Goal: Task Accomplishment & Management: Use online tool/utility

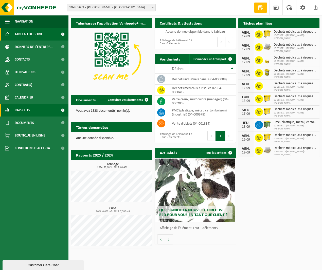
click at [33, 113] on link "Rapports" at bounding box center [34, 110] width 68 height 13
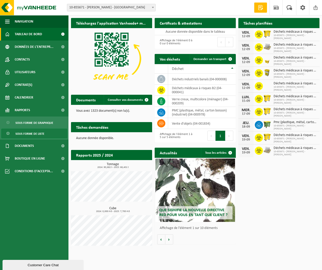
click at [43, 131] on span "Sous forme de liste" at bounding box center [29, 134] width 29 height 10
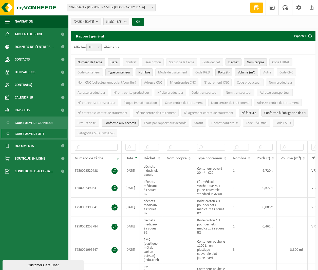
click at [126, 6] on span "10-855671 - [PERSON_NAME] - [GEOGRAPHIC_DATA]" at bounding box center [111, 7] width 88 height 7
click at [127, 6] on span "10-855671 - [PERSON_NAME] - [GEOGRAPHIC_DATA]" at bounding box center [111, 7] width 88 height 7
click at [92, 61] on span "Numéro de tâche" at bounding box center [90, 63] width 25 height 4
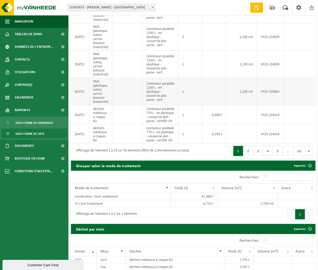
scroll to position [101, 0]
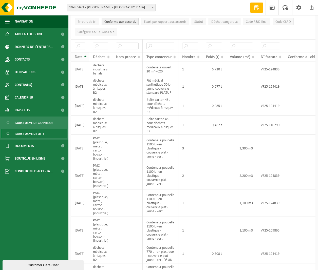
click at [81, 56] on span "Date" at bounding box center [79, 57] width 8 height 4
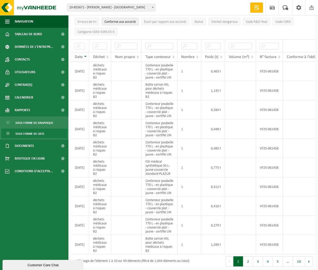
click at [81, 56] on span "Date" at bounding box center [79, 57] width 8 height 4
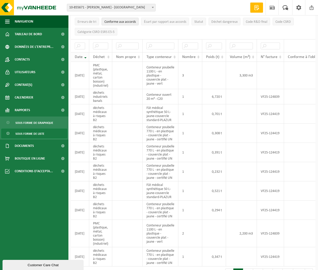
click at [81, 56] on span "Date" at bounding box center [79, 57] width 8 height 4
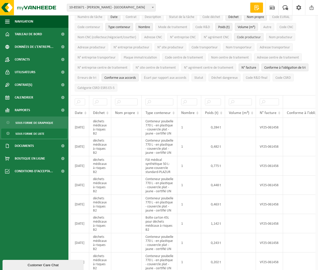
scroll to position [0, 0]
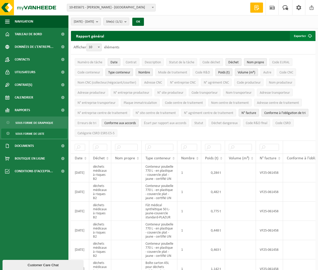
click at [303, 37] on button "Exporter" at bounding box center [302, 36] width 25 height 10
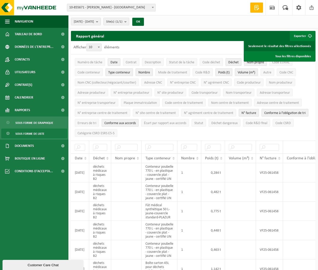
click at [299, 50] on link "Seulement le résultat des filtres sélectionnés" at bounding box center [280, 46] width 70 height 10
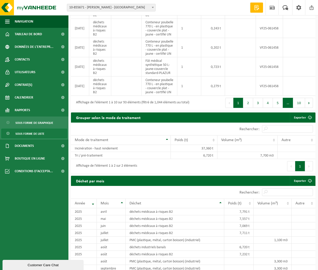
scroll to position [254, 0]
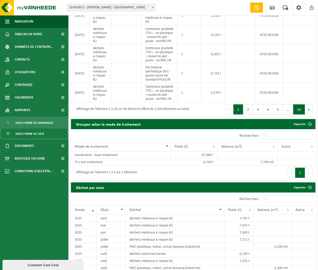
click at [298, 115] on button "10" at bounding box center [300, 110] width 12 height 10
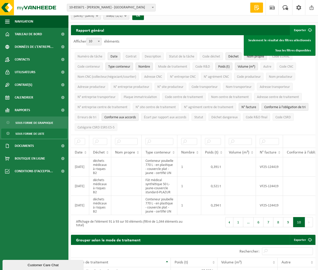
scroll to position [0, 0]
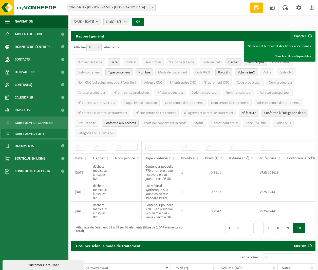
click at [94, 23] on span "[DATE] - [DATE]" at bounding box center [84, 22] width 20 height 8
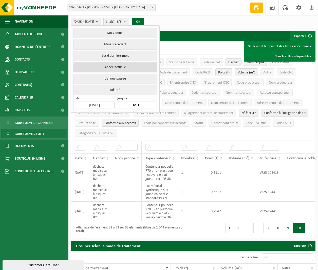
click at [121, 67] on button "Année actuelle" at bounding box center [115, 67] width 84 height 10
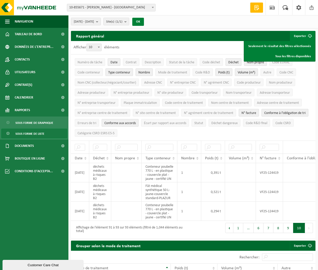
click at [144, 23] on button "OK" at bounding box center [138, 22] width 12 height 8
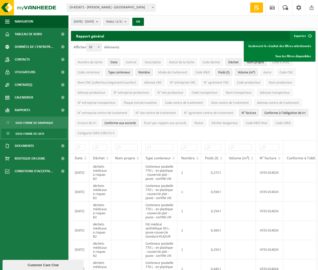
click at [129, 23] on b "submit" at bounding box center [127, 21] width 5 height 7
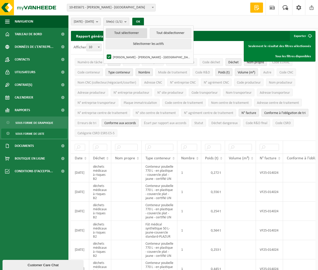
click at [141, 34] on button "Tout sélectionner" at bounding box center [127, 33] width 42 height 10
click at [101, 25] on b "submit" at bounding box center [98, 21] width 5 height 7
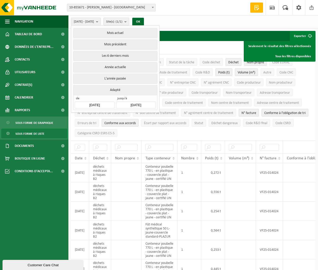
click at [190, 32] on div "Rapport général Exporter Seulement le résultat des filtres sélectionnés Tous le…" at bounding box center [193, 36] width 245 height 10
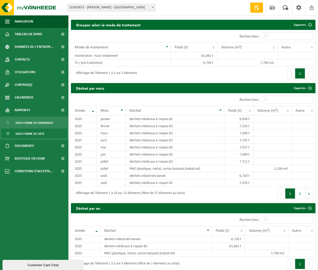
scroll to position [279, 0]
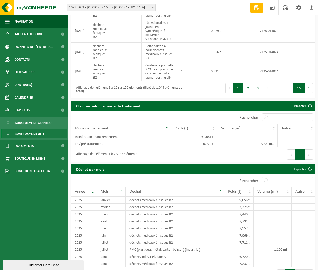
click at [302, 93] on button "15" at bounding box center [300, 88] width 12 height 10
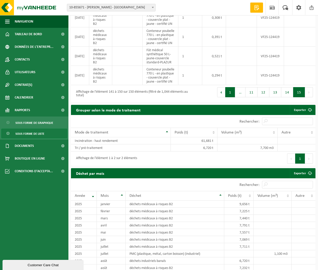
click at [232, 97] on button "1" at bounding box center [231, 92] width 10 height 10
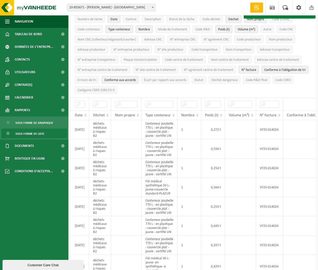
scroll to position [0, 0]
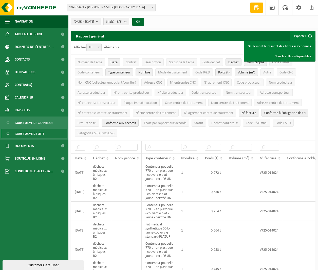
click at [101, 21] on button "2025-01-01 - 2025-09-12" at bounding box center [86, 22] width 30 height 8
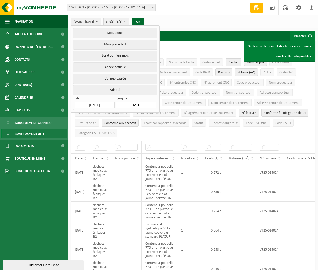
click at [92, 103] on input "2025-01-01" at bounding box center [95, 105] width 40 height 7
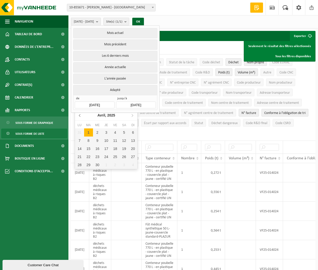
click at [81, 115] on icon at bounding box center [80, 115] width 8 height 8
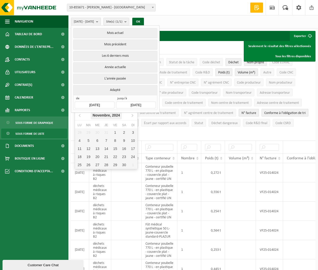
click at [102, 116] on div "Novembre, 2024" at bounding box center [106, 115] width 31 height 8
click at [109, 117] on div "2024" at bounding box center [106, 115] width 12 height 8
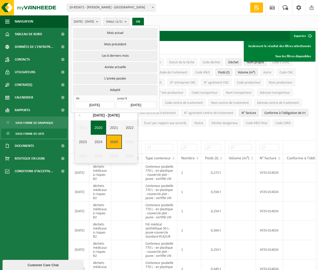
click at [96, 132] on div "2020" at bounding box center [99, 128] width 16 height 14
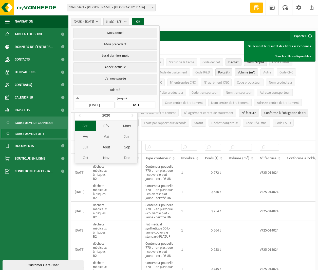
click at [88, 128] on div "Jan" at bounding box center [85, 126] width 21 height 11
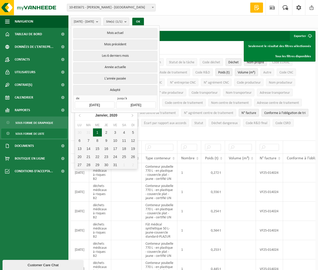
click at [98, 133] on div "1" at bounding box center [97, 133] width 9 height 8
type input "2020-01-01"
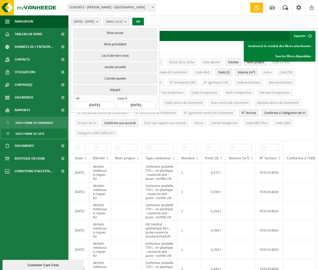
click at [144, 22] on button "OK" at bounding box center [138, 22] width 12 height 8
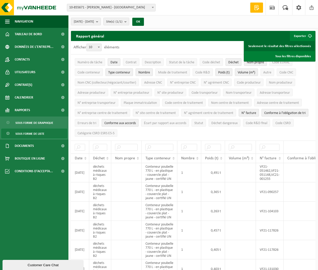
click at [293, 48] on link "Seulement le résultat des filtres sélectionnés" at bounding box center [280, 46] width 70 height 10
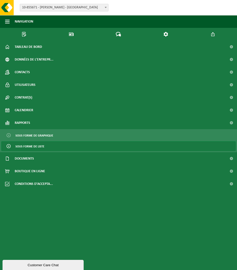
click at [101, 10] on span "10-855671 - [PERSON_NAME] - [GEOGRAPHIC_DATA]" at bounding box center [64, 7] width 88 height 7
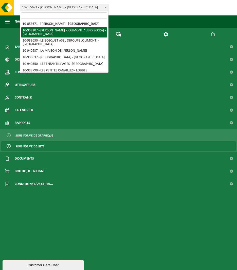
select select "137834"
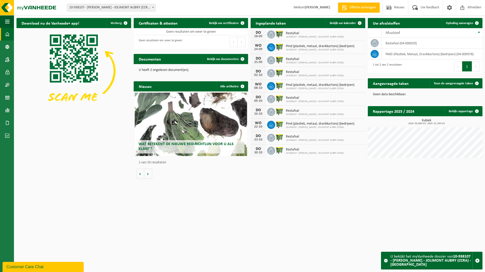
click at [237, 9] on strong "[PERSON_NAME]" at bounding box center [317, 8] width 25 height 4
click at [237, 8] on span at bounding box center [450, 7] width 8 height 15
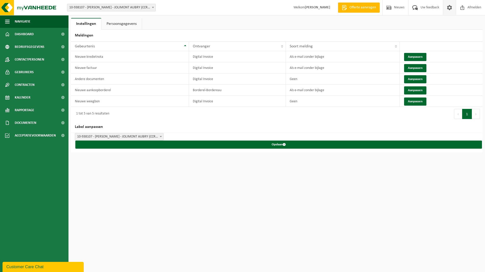
click at [119, 26] on link "Persoonsgegevens" at bounding box center [121, 24] width 40 height 12
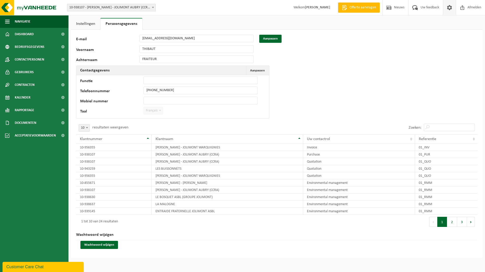
click at [150, 111] on span "Français" at bounding box center [153, 110] width 19 height 7
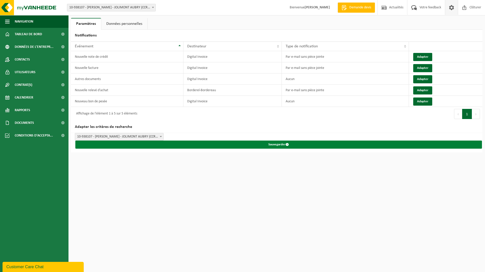
click at [127, 141] on button "Sauvegarder" at bounding box center [278, 145] width 407 height 8
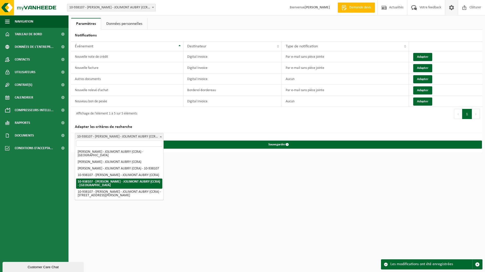
click at [209, 127] on h2 "Adapter les critères de recherche" at bounding box center [276, 127] width 411 height 12
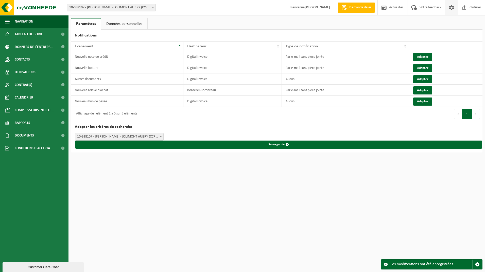
click at [108, 124] on h2 "Adapter les critères de recherche" at bounding box center [276, 127] width 411 height 12
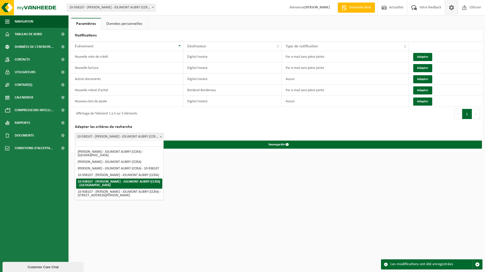
click at [119, 135] on span "10-938107 - [PERSON_NAME] - JOLIMONT AUBRY (CCRA) - [GEOGRAPHIC_DATA]" at bounding box center [119, 136] width 88 height 7
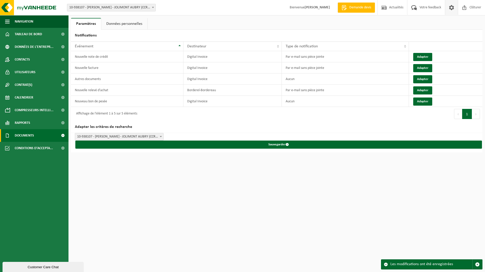
click at [60, 135] on span at bounding box center [62, 135] width 11 height 13
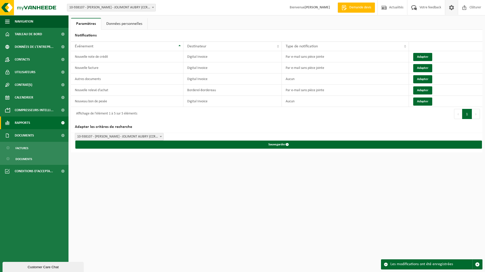
click at [62, 124] on span at bounding box center [62, 123] width 11 height 13
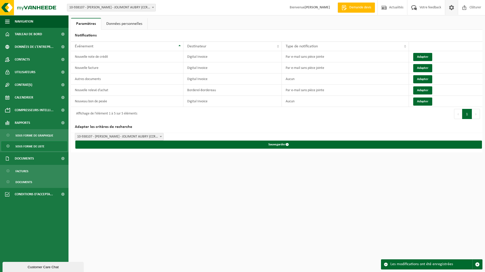
click at [45, 147] on link "Sous forme de liste" at bounding box center [34, 147] width 66 height 10
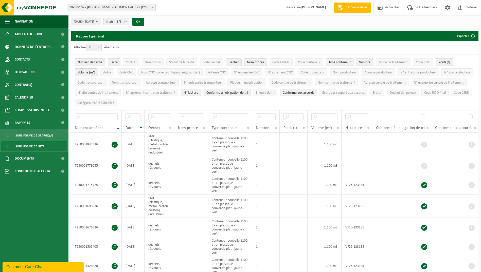
click at [101, 23] on b "submit" at bounding box center [98, 21] width 5 height 7
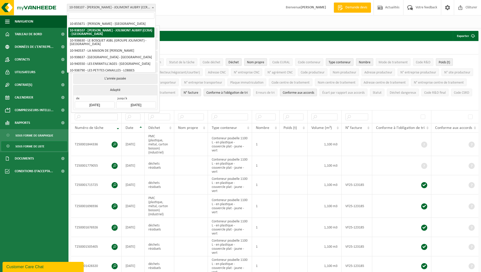
click at [144, 7] on span "10-938107 - [PERSON_NAME] - JOLIMONT AUBRY (CCRA) - [GEOGRAPHIC_DATA]" at bounding box center [111, 7] width 88 height 7
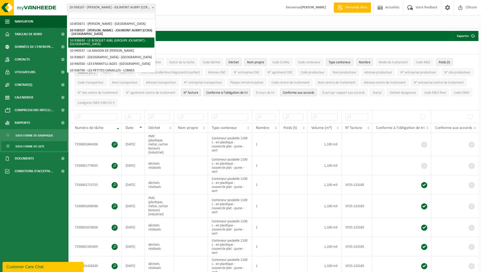
select select "138025"
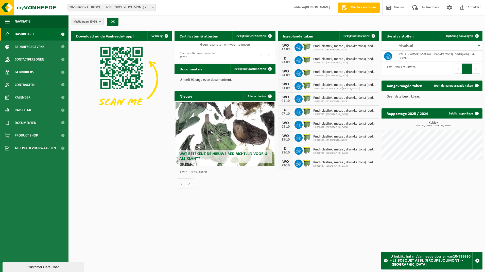
click at [103, 25] on b "submit" at bounding box center [101, 21] width 5 height 7
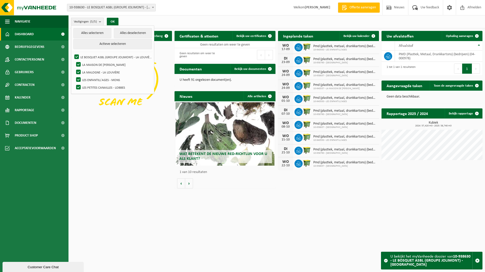
click at [103, 25] on b "submit" at bounding box center [101, 21] width 5 height 7
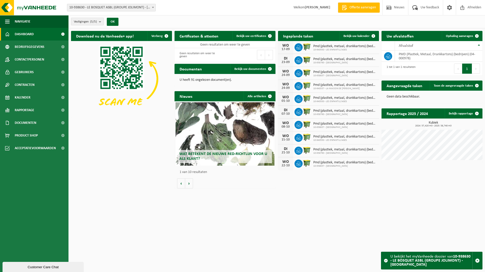
click at [103, 25] on b "submit" at bounding box center [101, 21] width 5 height 7
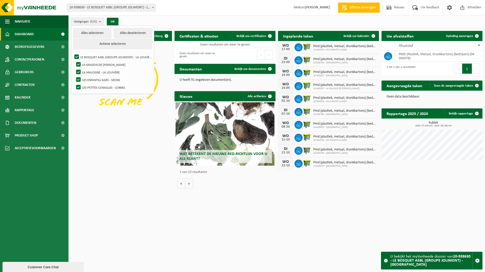
click at [103, 25] on b "submit" at bounding box center [101, 21] width 5 height 7
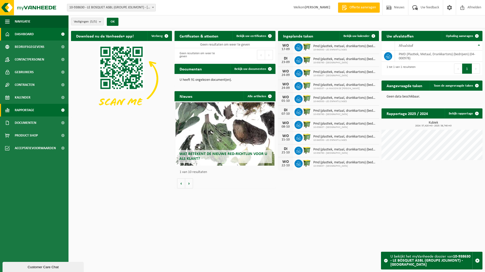
click at [34, 110] on span "Rapportage" at bounding box center [25, 110] width 20 height 13
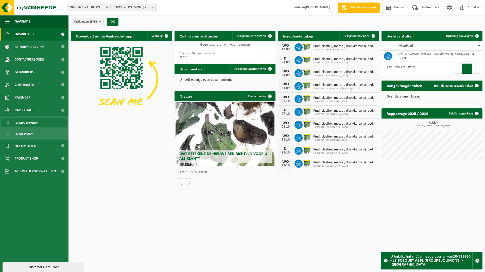
click at [36, 123] on span "In grafiekvorm" at bounding box center [26, 123] width 23 height 10
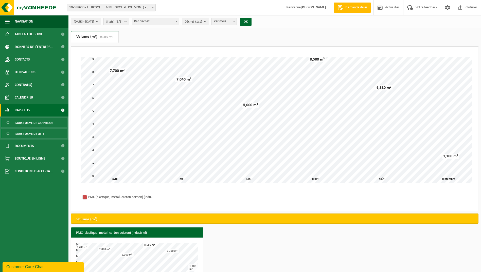
click at [40, 135] on span "Sous forme de liste" at bounding box center [29, 134] width 29 height 10
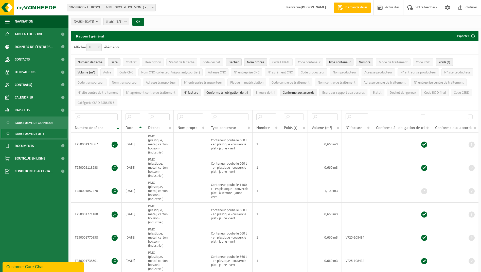
click at [94, 22] on span "[DATE] - [DATE]" at bounding box center [84, 22] width 20 height 8
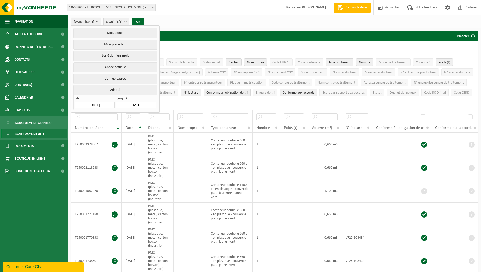
click at [94, 22] on span "[DATE] - [DATE]" at bounding box center [84, 22] width 20 height 8
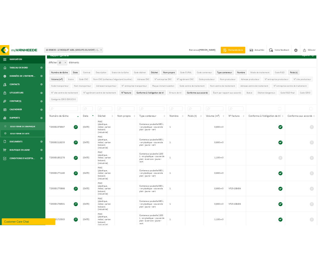
scroll to position [51, 0]
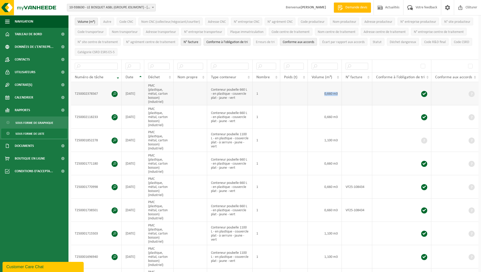
drag, startPoint x: 325, startPoint y: 91, endPoint x: 350, endPoint y: 94, distance: 25.2
click at [350, 94] on tr "T250002378567 [DATE] PMC (plastique, métal, carton boisson) (industriel) Conten…" at bounding box center [275, 93] width 408 height 23
click at [350, 94] on td at bounding box center [357, 93] width 30 height 23
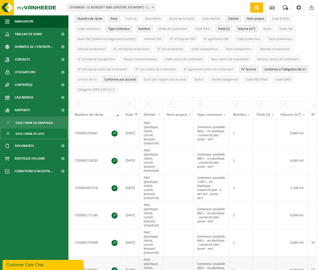
scroll to position [101, 0]
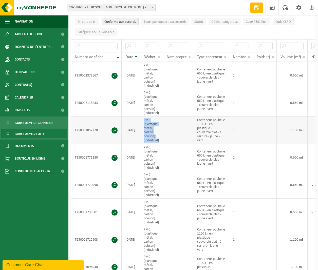
drag, startPoint x: 159, startPoint y: 138, endPoint x: 143, endPoint y: 118, distance: 25.6
click at [143, 118] on td "PMC (plastique, métal, carton boisson) (industriel)" at bounding box center [151, 130] width 23 height 27
drag, startPoint x: 143, startPoint y: 118, endPoint x: 304, endPoint y: 136, distance: 161.6
click at [304, 136] on tr "T250001852278 [DATE] PMC (plastique, métal, carton boisson) (industriel) Conten…" at bounding box center [256, 130] width 370 height 27
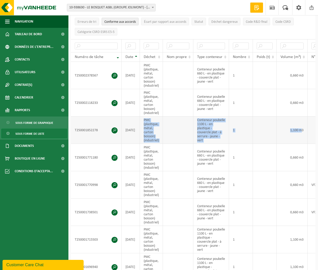
click at [304, 136] on td "1,100 m3" at bounding box center [292, 130] width 31 height 27
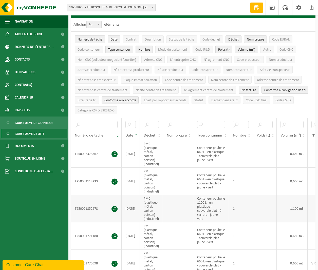
scroll to position [0, 0]
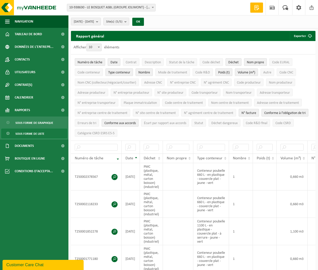
click at [240, 109] on button "N° facture" at bounding box center [249, 113] width 20 height 8
click at [267, 112] on span "Conforme à l’obligation de tri" at bounding box center [285, 113] width 41 height 4
click at [109, 122] on span "Conforme aux accords" at bounding box center [120, 124] width 31 height 4
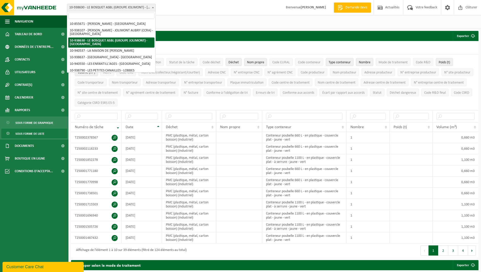
click at [136, 11] on span "10-938630 - LE BOSQUET ASBL (GROUPE JOLIMONT) - [GEOGRAPHIC_DATA]" at bounding box center [111, 7] width 88 height 7
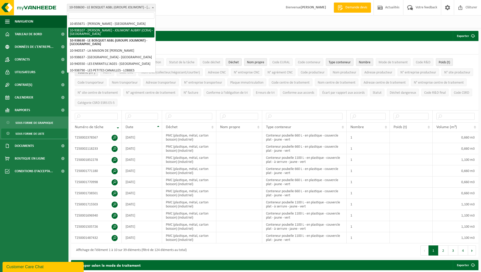
click at [166, 26] on div "[DATE] - [DATE] Mois actuel Mois précédent Les 6 derniers mois Année actuelle L…" at bounding box center [274, 21] width 413 height 13
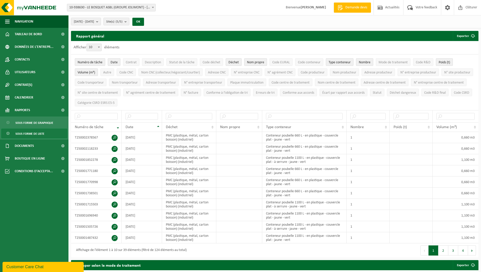
click at [143, 12] on div "Site: 10-855671 - [PERSON_NAME] - [PERSON_NAME] - [GEOGRAPHIC_DATA] 10-938107 -…" at bounding box center [240, 7] width 481 height 15
click at [144, 9] on span "10-938630 - LE BOSQUET ASBL (GROUPE JOLIMONT) - [GEOGRAPHIC_DATA]" at bounding box center [111, 7] width 88 height 7
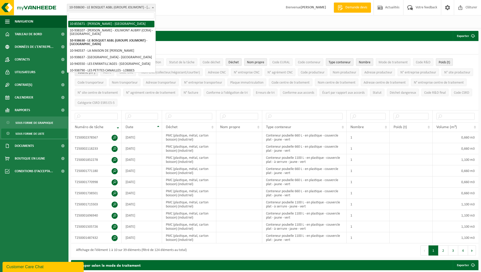
click at [229, 12] on div "Site: 10-855671 - [PERSON_NAME] - [PERSON_NAME] - [GEOGRAPHIC_DATA] 10-938107 -…" at bounding box center [240, 7] width 481 height 15
